Goal: Information Seeking & Learning: Learn about a topic

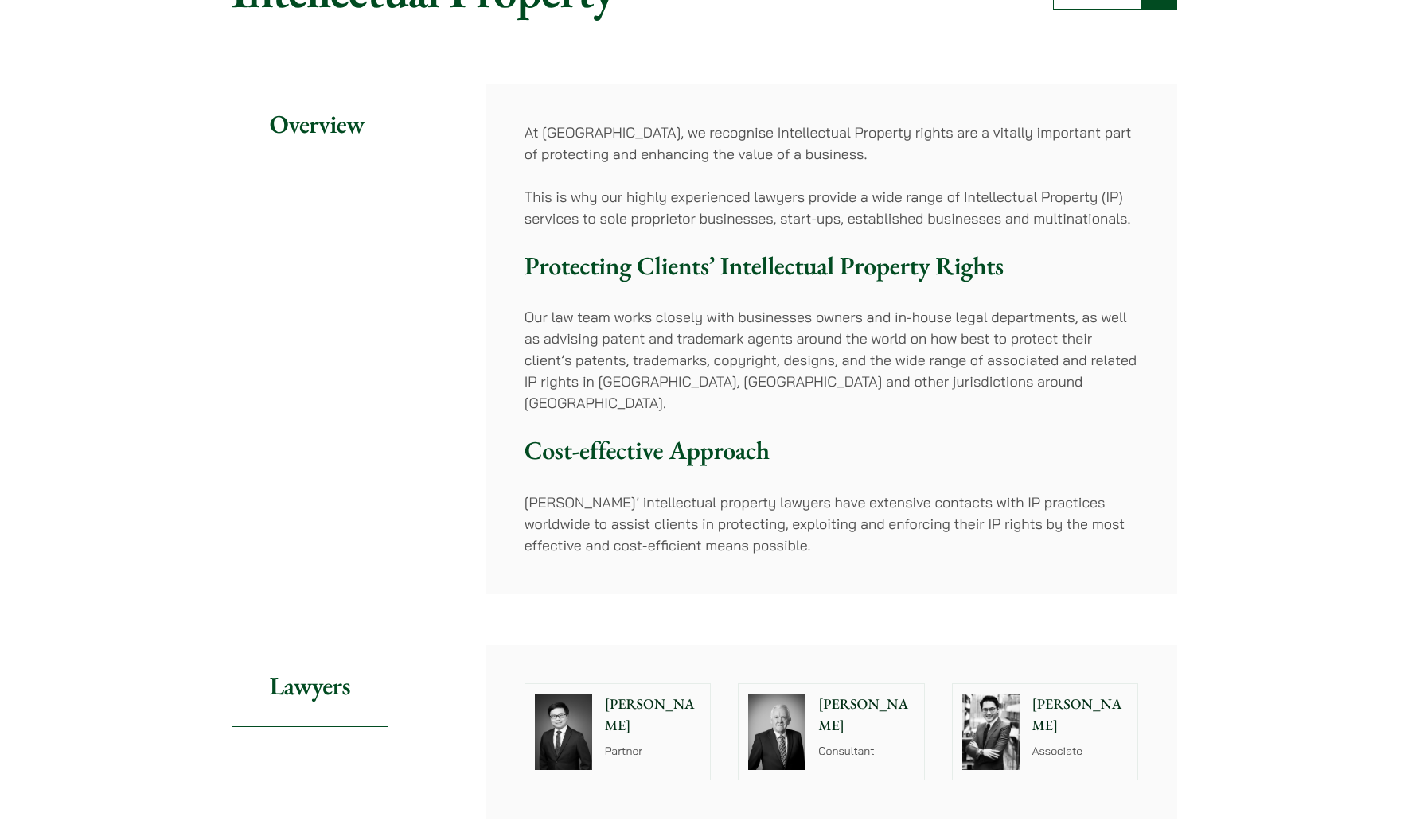
scroll to position [2, 0]
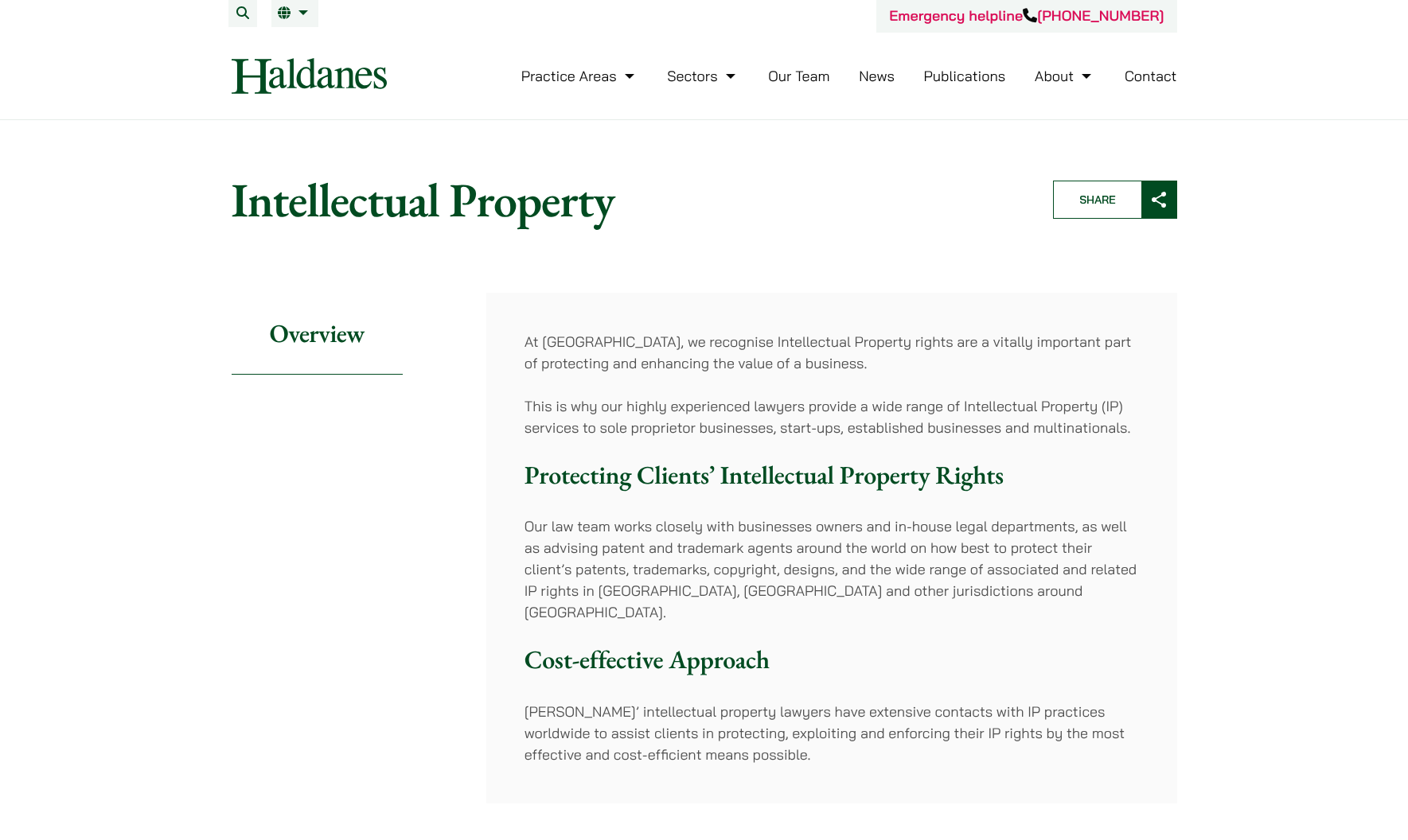
click at [1109, 71] on div "Practice Areas Antitrust and Competition Law Civil Litigation & Dispute Resolut…" at bounding box center [795, 76] width 763 height 34
click at [1115, 59] on div "Practice Areas Antitrust and Competition Law Civil Litigation & Dispute Resolut…" at bounding box center [795, 76] width 763 height 34
click at [331, 77] on link at bounding box center [309, 76] width 155 height 36
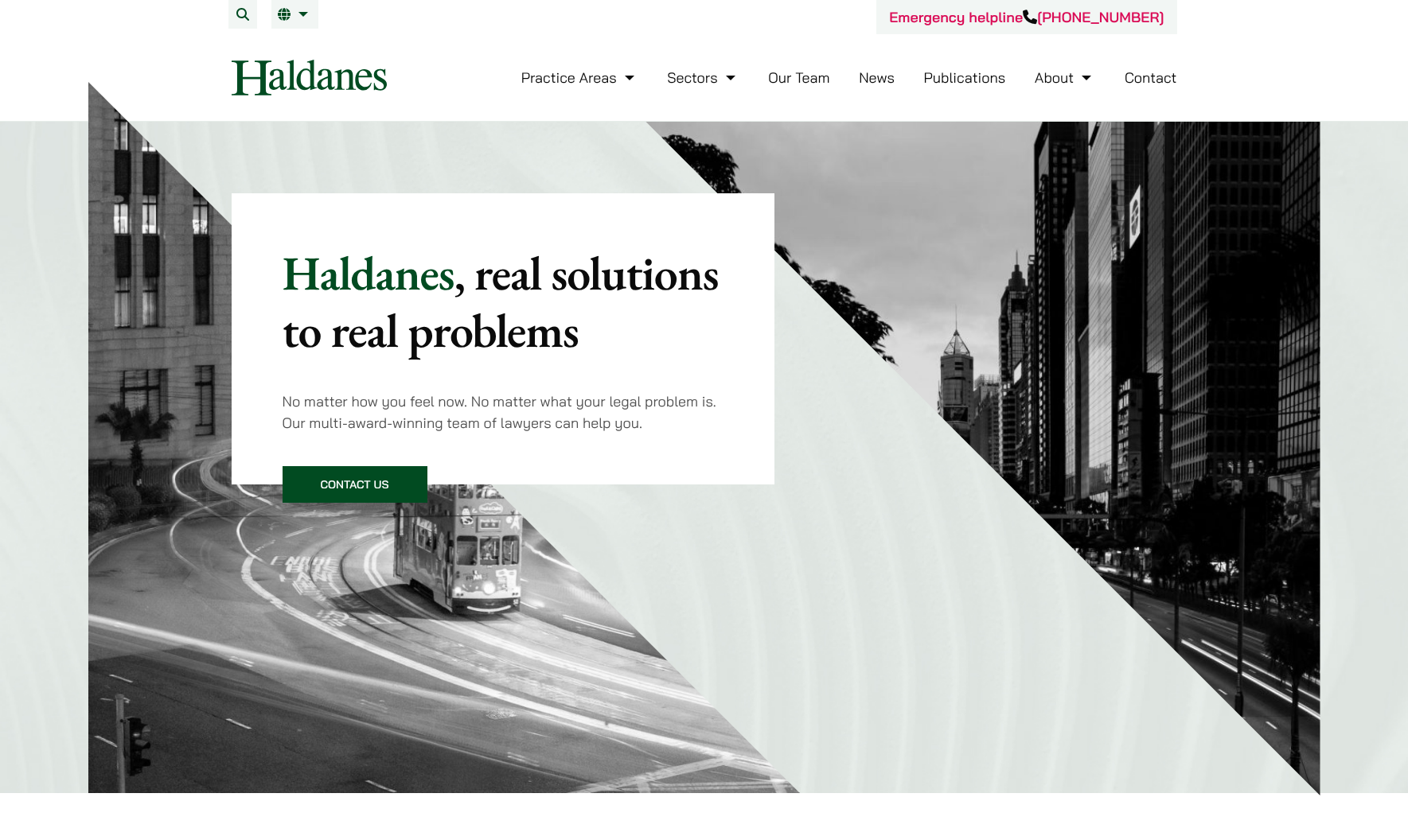
click at [1128, 72] on div "Practice Areas Antitrust and Competition Law Civil Litigation & Dispute Resolut…" at bounding box center [704, 78] width 972 height 36
click at [1269, 179] on div "Haldanes , real solutions to real problems No matter how you feel now. No matte…" at bounding box center [704, 457] width 1408 height 671
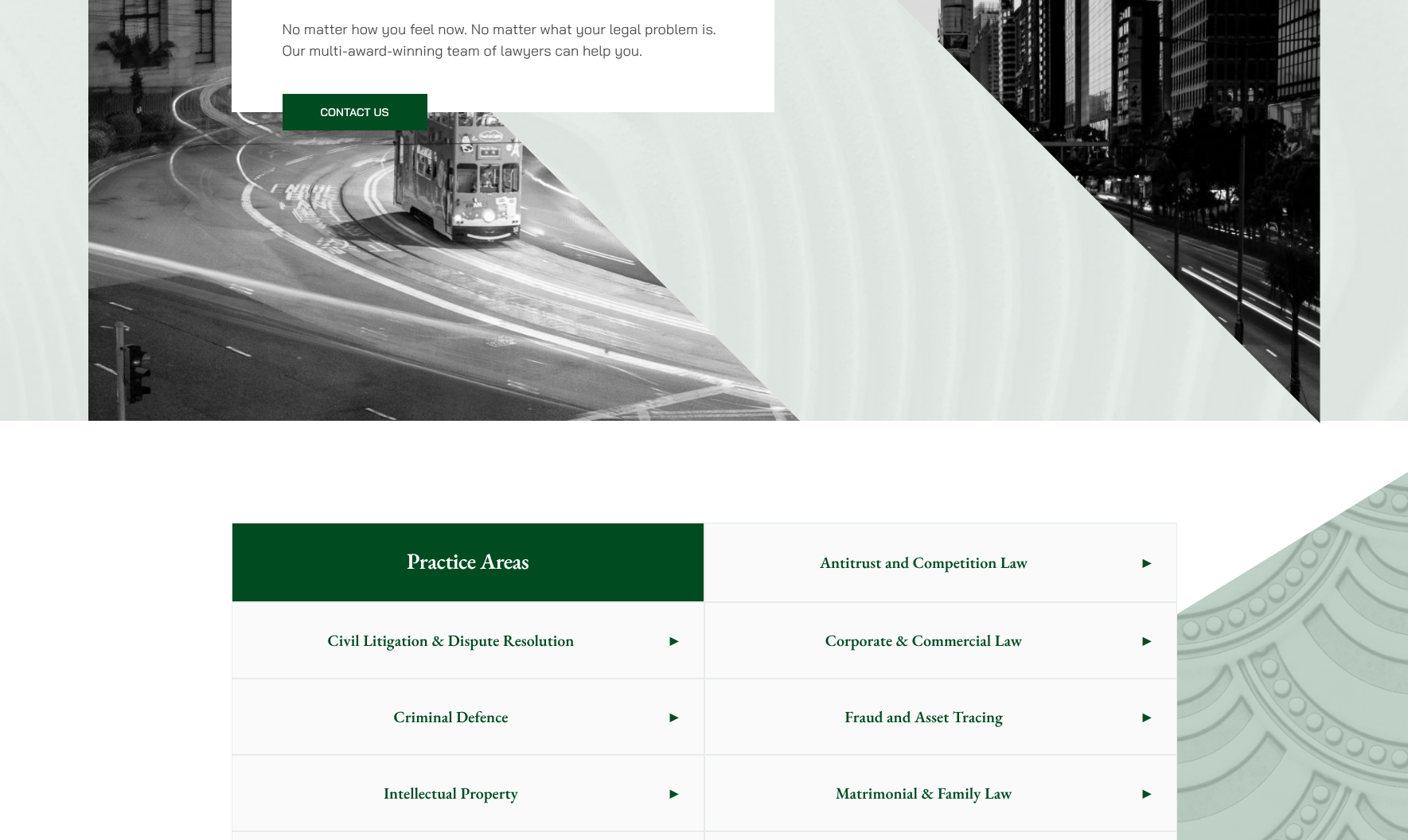
scroll to position [515, 0]
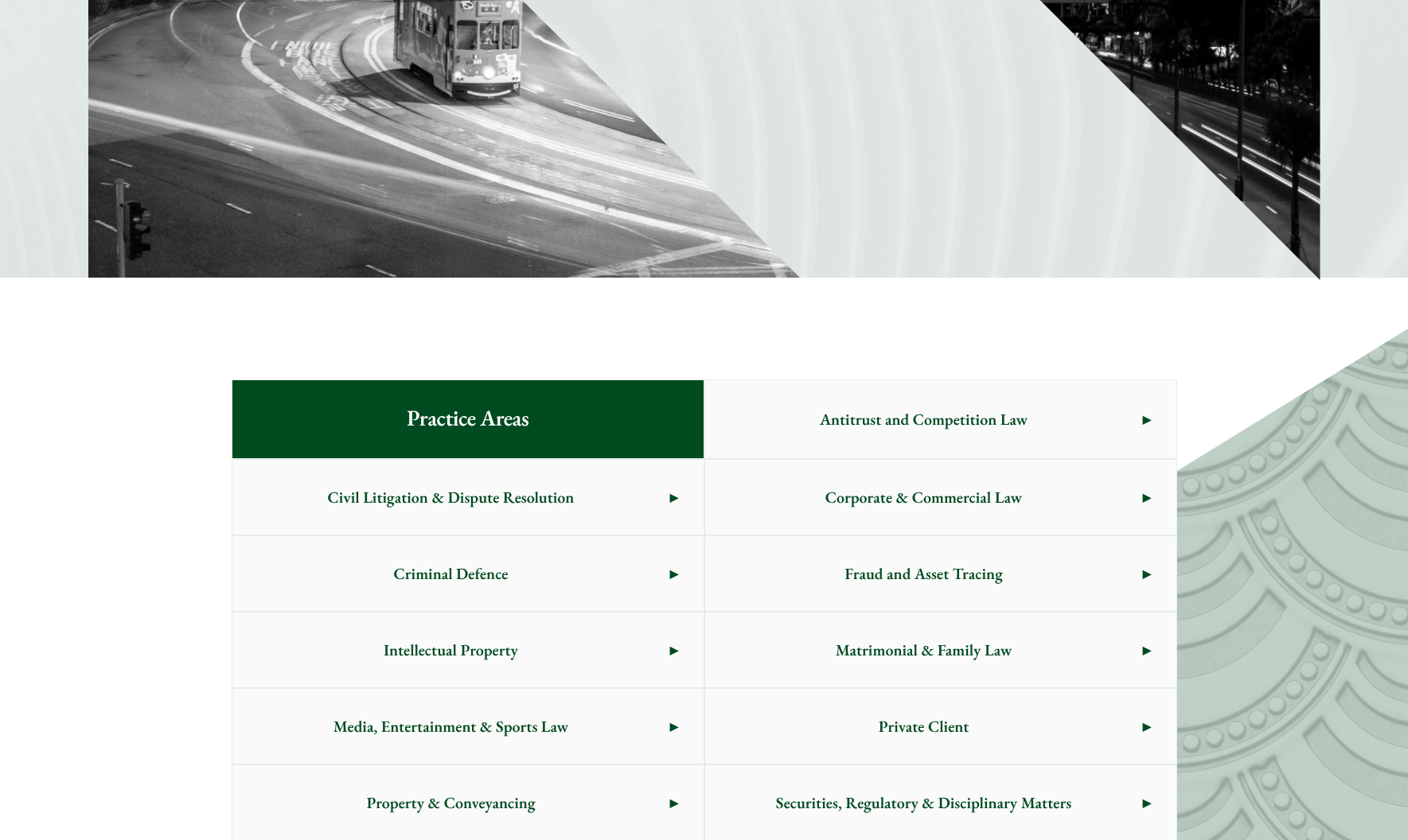
click at [604, 765] on span "Property & Conveyancing" at bounding box center [451, 802] width 438 height 75
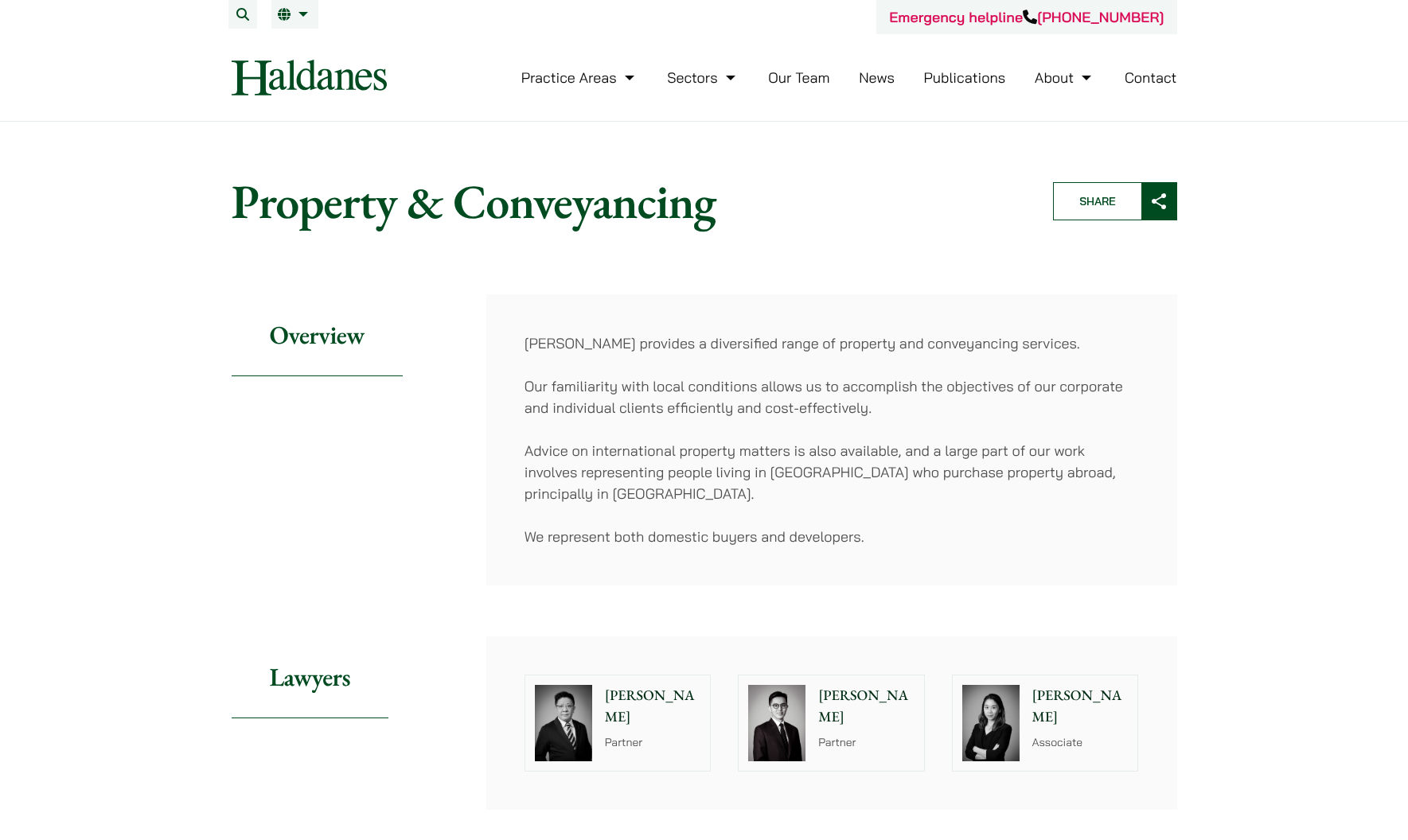
click at [1032, 685] on p "Ivy Ng" at bounding box center [1079, 706] width 96 height 43
click at [748, 685] on img at bounding box center [777, 723] width 57 height 76
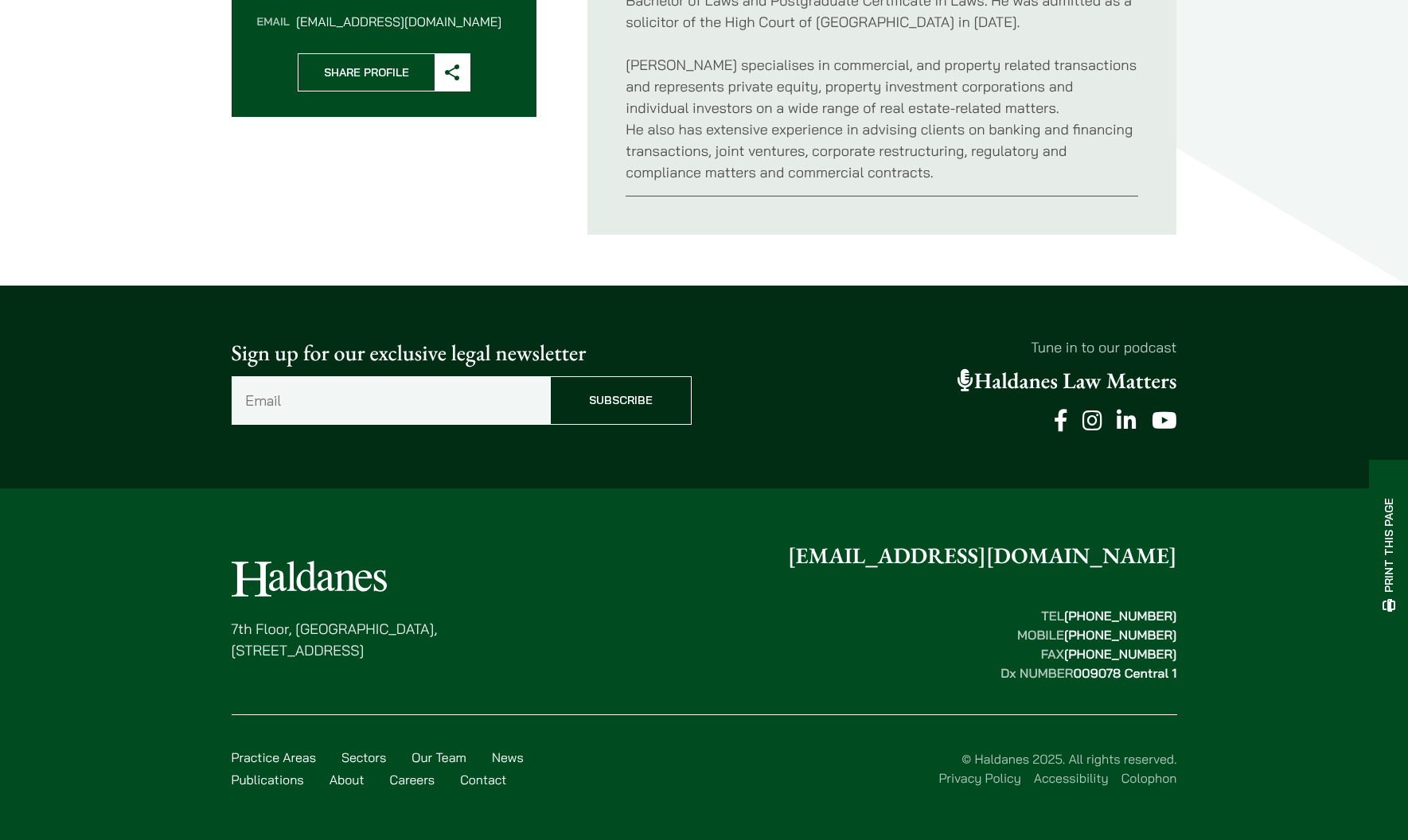
scroll to position [707, 0]
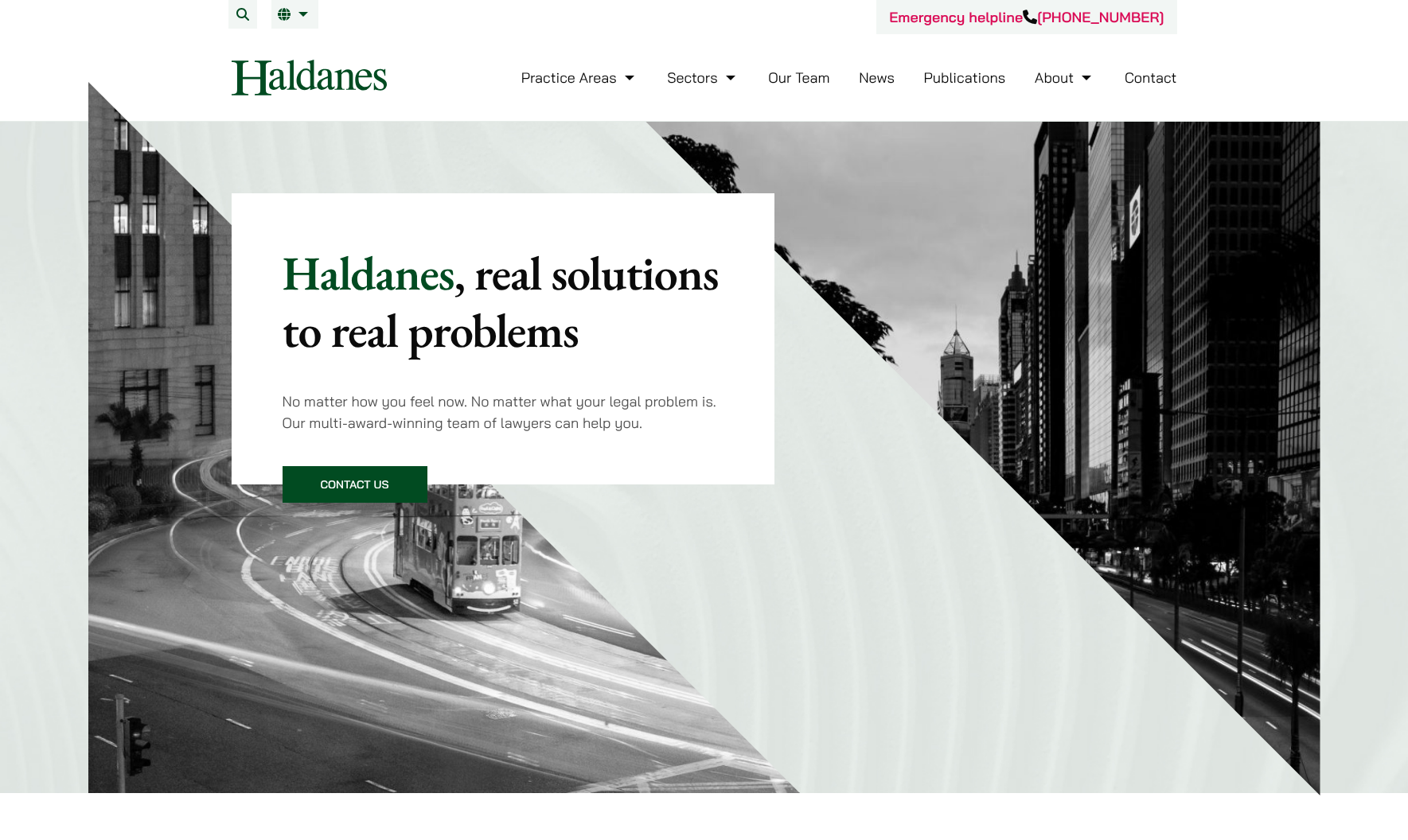
scroll to position [515, 0]
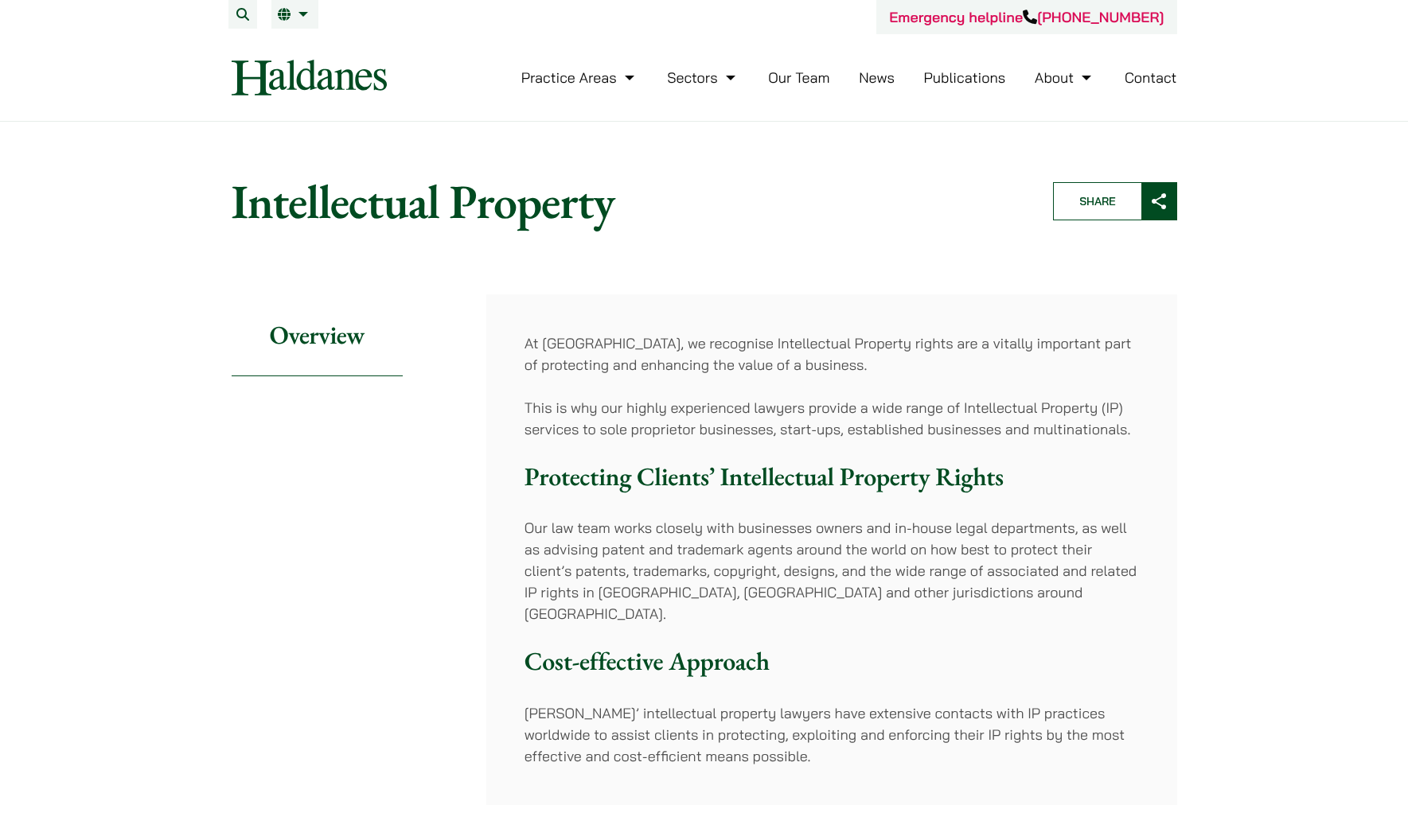
scroll to position [2, 0]
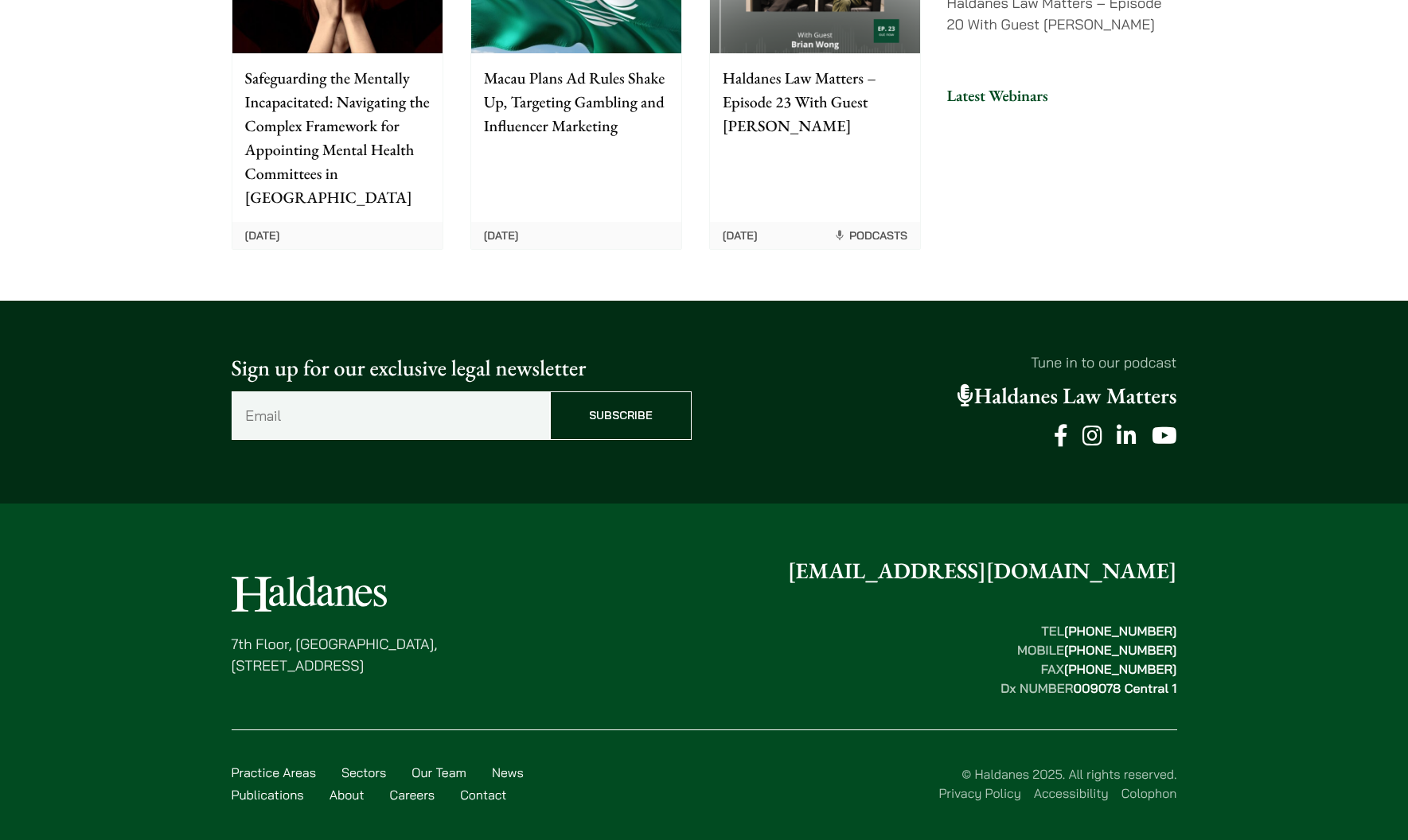
scroll to position [4023, 0]
